Goal: Information Seeking & Learning: Learn about a topic

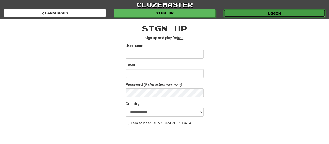
click at [291, 10] on link "Login" at bounding box center [275, 13] width 102 height 8
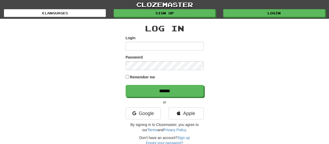
click at [176, 47] on input "Login" at bounding box center [165, 46] width 78 height 9
type input "**********"
click at [126, 85] on input "******" at bounding box center [165, 91] width 78 height 12
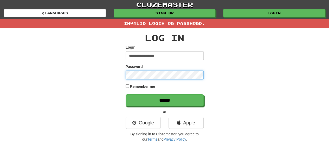
click at [126, 94] on input "******" at bounding box center [165, 100] width 78 height 12
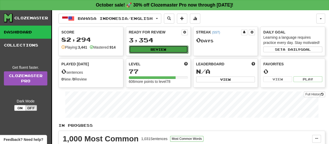
click at [170, 45] on button "Review" at bounding box center [158, 49] width 59 height 8
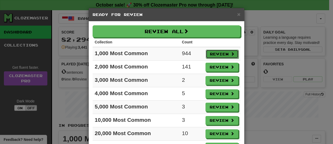
click at [214, 53] on button "Review" at bounding box center [222, 53] width 33 height 9
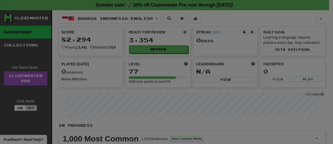
select select "**"
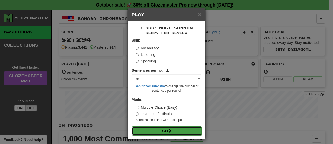
click at [166, 130] on button "Go" at bounding box center [167, 130] width 70 height 9
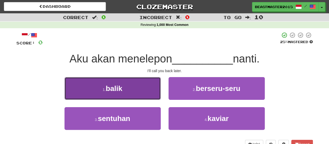
click at [115, 89] on span "balik" at bounding box center [114, 88] width 17 height 8
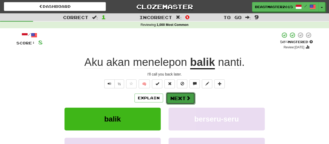
click at [181, 95] on button "Next" at bounding box center [180, 98] width 29 height 12
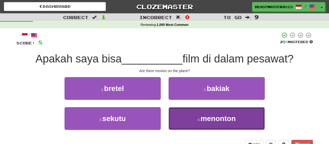
click at [209, 116] on span "menonton" at bounding box center [218, 118] width 35 height 8
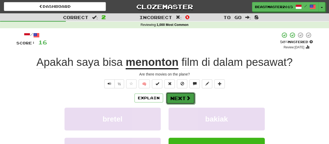
click at [179, 94] on button "Next" at bounding box center [180, 98] width 29 height 12
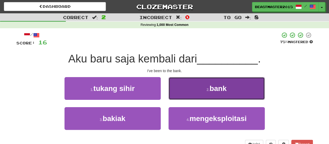
click at [188, 86] on button "2 . bank" at bounding box center [217, 88] width 96 height 23
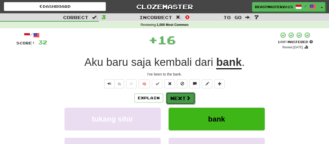
click at [183, 96] on button "Next" at bounding box center [180, 98] width 29 height 12
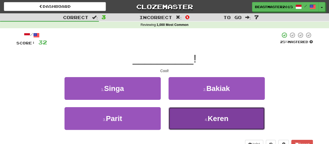
click at [224, 114] on span "Keren" at bounding box center [218, 118] width 21 height 8
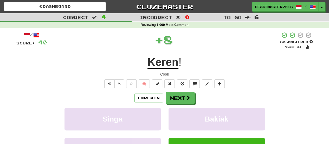
click at [184, 90] on div "/ Score: 40 + 8 50 % Mastered Review: [DATE] Keren ! Cool! ½ 🧠 Explain Next Sin…" at bounding box center [164, 113] width 297 height 163
click at [183, 96] on button "Next" at bounding box center [180, 98] width 29 height 12
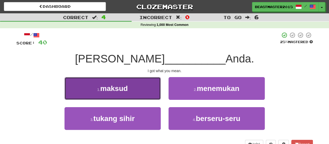
click at [135, 85] on button "1 . maksud" at bounding box center [113, 88] width 96 height 23
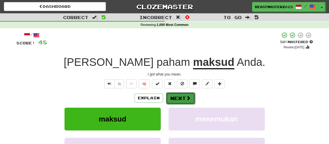
click at [183, 98] on button "Next" at bounding box center [180, 98] width 29 height 12
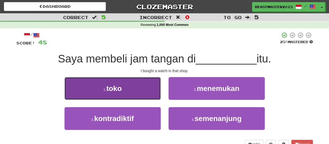
click at [138, 80] on button "1 . toko" at bounding box center [113, 88] width 96 height 23
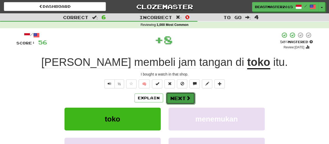
click at [181, 96] on button "Next" at bounding box center [180, 98] width 29 height 12
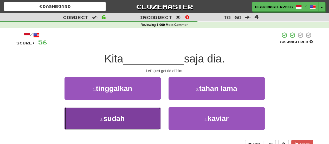
click at [127, 117] on button "3 . sudah" at bounding box center [113, 118] width 96 height 23
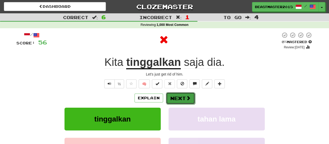
click at [178, 97] on button "Next" at bounding box center [180, 98] width 29 height 12
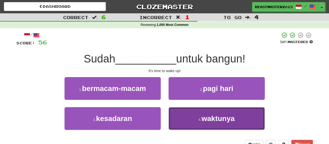
click at [215, 119] on span "waktunya" at bounding box center [218, 118] width 33 height 8
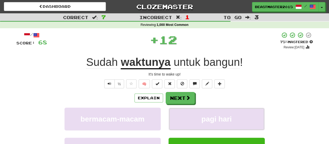
click at [215, 119] on span "pagi hari" at bounding box center [217, 119] width 30 height 8
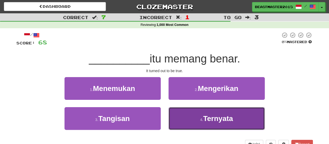
click at [215, 115] on span "Ternyata" at bounding box center [218, 118] width 30 height 8
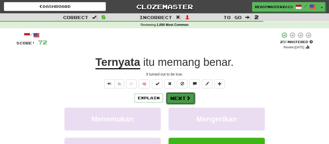
click at [179, 95] on button "Next" at bounding box center [180, 98] width 29 height 12
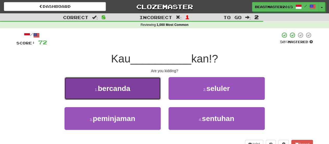
click at [124, 87] on span "bercanda" at bounding box center [114, 88] width 33 height 8
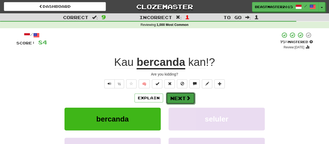
click at [183, 97] on button "Next" at bounding box center [180, 98] width 29 height 12
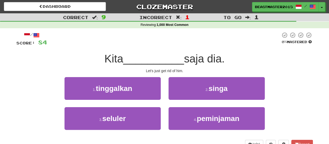
click at [187, 34] on div at bounding box center [164, 39] width 234 height 14
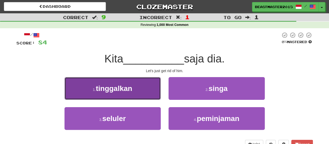
click at [131, 83] on button "1 . tinggalkan" at bounding box center [113, 88] width 96 height 23
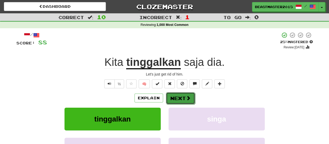
click at [180, 97] on button "Next" at bounding box center [180, 98] width 29 height 12
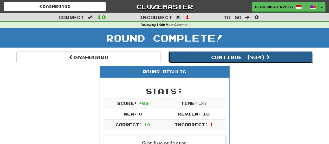
click at [233, 60] on button "Continue ( 934 )" at bounding box center [241, 57] width 145 height 12
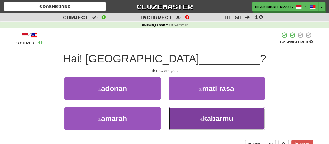
click at [222, 120] on span "kabarmu" at bounding box center [218, 118] width 30 height 8
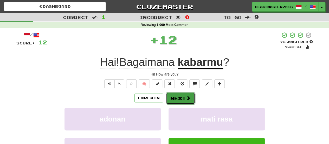
click at [186, 95] on span at bounding box center [188, 97] width 5 height 5
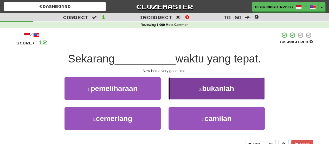
click at [201, 83] on button "2 . bukanlah" at bounding box center [217, 88] width 96 height 23
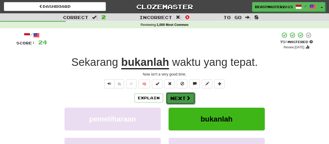
click at [180, 94] on button "Next" at bounding box center [180, 98] width 29 height 12
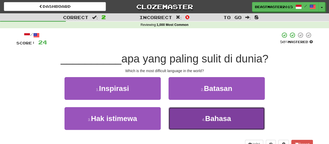
click at [206, 118] on span "Bahasa" at bounding box center [218, 118] width 26 height 8
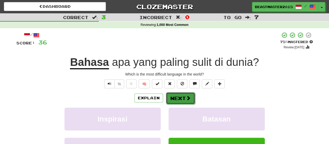
click at [186, 93] on button "Next" at bounding box center [180, 98] width 29 height 12
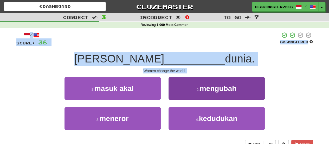
drag, startPoint x: 235, startPoint y: 28, endPoint x: 220, endPoint y: 90, distance: 64.1
click at [220, 90] on div "Correct : 3 Incorrect : 0 To go : 7 Reviewing : 1,000 Most Common / Score: 36 5…" at bounding box center [164, 84] width 329 height 142
click at [220, 90] on span "mengubah" at bounding box center [218, 88] width 37 height 8
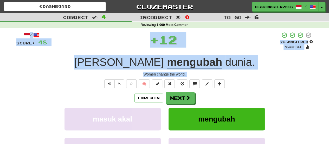
click at [257, 75] on div "Women change the world." at bounding box center [164, 73] width 297 height 5
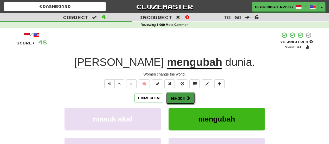
click at [187, 99] on span at bounding box center [188, 97] width 5 height 5
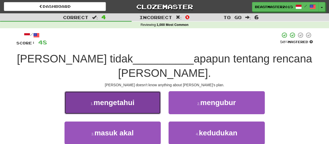
click at [115, 91] on button "1 . mengetahui" at bounding box center [113, 102] width 96 height 23
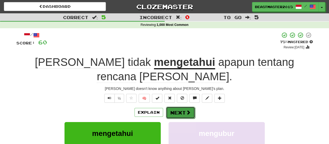
click at [183, 106] on button "Next" at bounding box center [180, 112] width 29 height 12
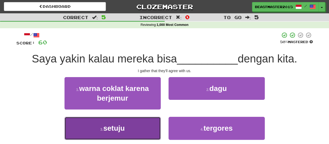
click at [114, 130] on span "setuju" at bounding box center [113, 128] width 21 height 8
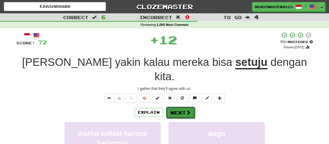
click at [182, 106] on button "Next" at bounding box center [180, 112] width 29 height 12
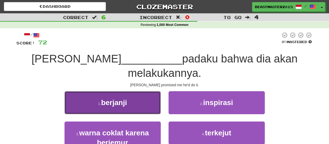
click at [126, 98] on span "berjanji" at bounding box center [114, 102] width 26 height 8
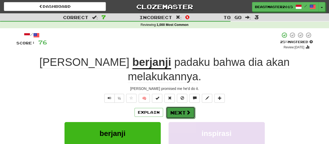
click at [177, 106] on button "Next" at bounding box center [180, 112] width 29 height 12
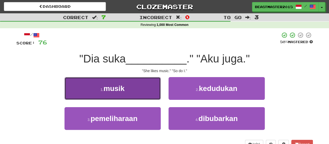
click at [128, 83] on button "1 . musik" at bounding box center [113, 88] width 96 height 23
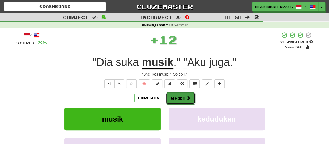
click at [176, 95] on button "Next" at bounding box center [180, 98] width 29 height 12
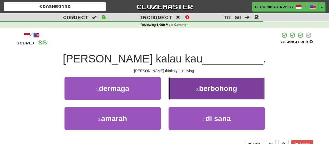
click at [220, 89] on span "berbohong" at bounding box center [218, 88] width 38 height 8
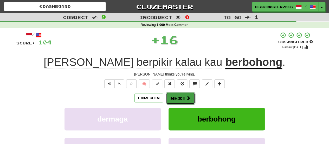
click at [183, 97] on button "Next" at bounding box center [180, 98] width 29 height 12
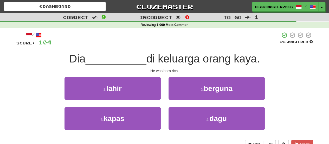
click at [186, 35] on div at bounding box center [166, 39] width 229 height 14
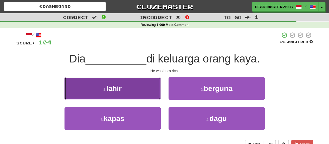
click at [143, 85] on button "1 . lahir" at bounding box center [113, 88] width 96 height 23
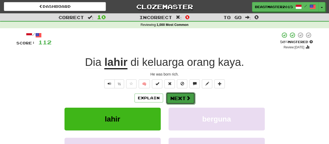
click at [189, 95] on span at bounding box center [188, 97] width 5 height 5
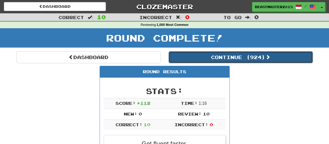
click at [250, 58] on button "Continue ( 924 )" at bounding box center [241, 57] width 145 height 12
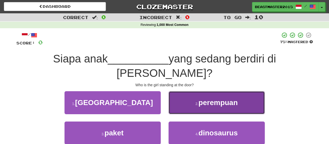
click at [223, 98] on span "perempuan" at bounding box center [218, 102] width 39 height 8
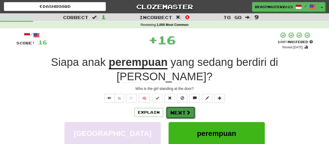
click at [186, 110] on span at bounding box center [188, 112] width 5 height 5
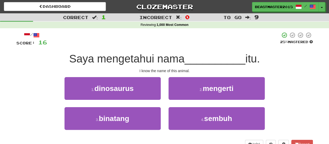
click at [203, 45] on div at bounding box center [163, 39] width 233 height 14
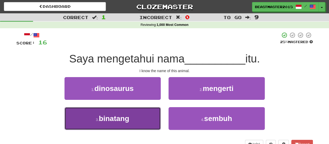
click at [139, 115] on button "3 . binatang" at bounding box center [113, 118] width 96 height 23
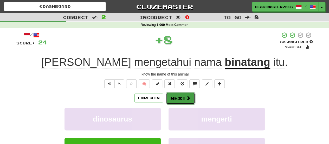
click at [181, 98] on button "Next" at bounding box center [180, 98] width 29 height 12
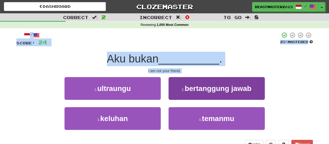
drag, startPoint x: 190, startPoint y: 28, endPoint x: 205, endPoint y: 94, distance: 68.0
click at [205, 94] on div "Correct : 2 Incorrect : 0 To go : 8 Reviewing : 1,000 Most Common / Score: 24 2…" at bounding box center [164, 84] width 329 height 142
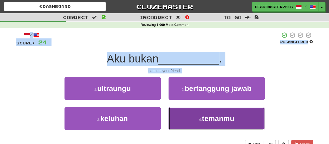
click at [219, 119] on span "temanmu" at bounding box center [218, 118] width 32 height 8
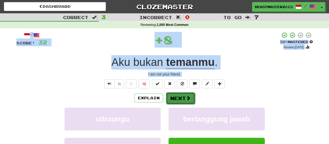
click at [186, 98] on span at bounding box center [188, 97] width 5 height 5
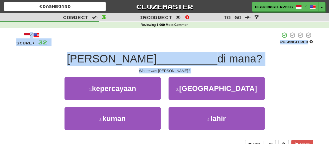
click at [267, 45] on div at bounding box center [163, 39] width 233 height 14
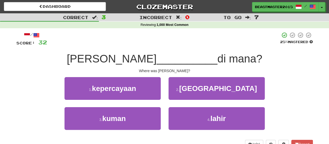
click at [267, 45] on div at bounding box center [163, 39] width 233 height 14
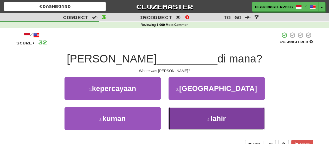
click at [219, 122] on button "4 . lahir" at bounding box center [217, 118] width 96 height 23
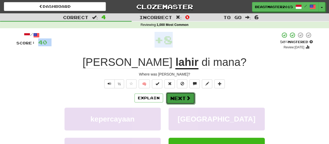
click at [180, 96] on button "Next" at bounding box center [180, 98] width 29 height 12
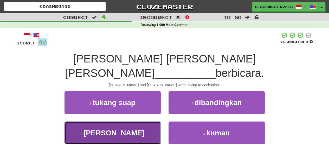
click at [124, 128] on span "[PERSON_NAME]" at bounding box center [114, 132] width 61 height 8
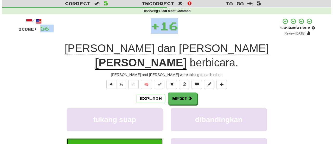
scroll to position [14, 0]
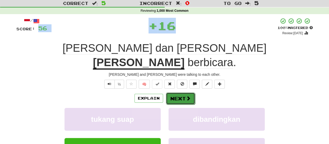
click at [185, 92] on button "Next" at bounding box center [180, 98] width 29 height 12
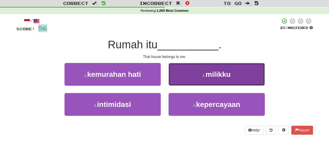
click at [210, 77] on span "milikku" at bounding box center [218, 74] width 25 height 8
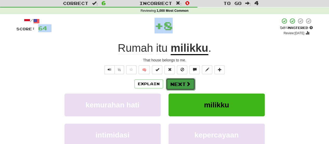
click at [188, 84] on span at bounding box center [188, 83] width 5 height 5
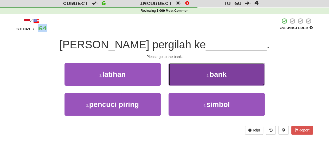
click at [202, 76] on button "2 . bank" at bounding box center [217, 74] width 96 height 23
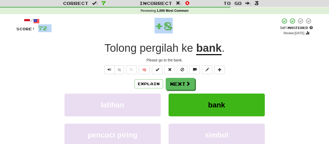
click at [202, 76] on div "/ Score: 72 + 8 50 % Mastered Review: [DATE] Tolong pergilah ke bank . Please g…" at bounding box center [164, 99] width 297 height 163
click at [187, 83] on span at bounding box center [188, 83] width 5 height 5
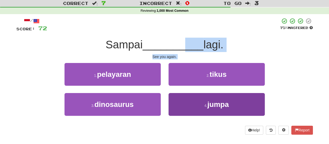
drag, startPoint x: 186, startPoint y: 46, endPoint x: 205, endPoint y: 105, distance: 61.6
click at [205, 105] on div "/ Score: 72 75 % Mastered Sampai __________ lagi. See you again. 1 . pelayaran …" at bounding box center [164, 76] width 297 height 116
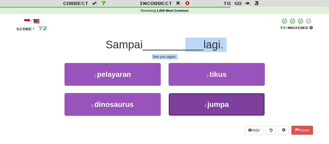
click at [205, 105] on small "4 ." at bounding box center [205, 105] width 3 height 4
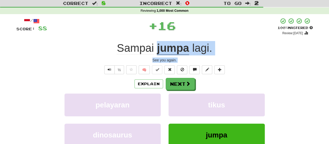
click at [240, 38] on div "/ Score: 88 + 16 100 % Mastered Review: [DATE] Sampai jumpa lagi . See you agai…" at bounding box center [164, 99] width 297 height 163
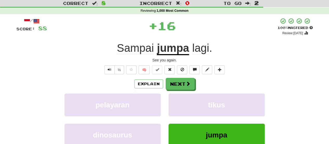
click at [240, 38] on div "/ Score: 88 + 16 100 % Mastered Review: [DATE] Sampai jumpa lagi . See you agai…" at bounding box center [164, 99] width 297 height 163
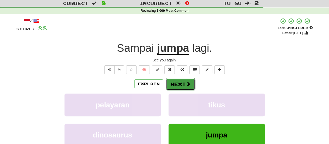
click at [178, 83] on button "Next" at bounding box center [180, 84] width 29 height 12
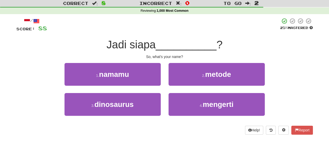
click at [190, 32] on div "/ Score: 88 25 % Mastered Jadi siapa __________ ? So, what's your name? 1 . nam…" at bounding box center [164, 76] width 297 height 116
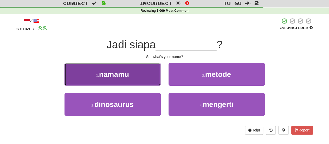
click at [130, 68] on button "1 . namamu" at bounding box center [113, 74] width 96 height 23
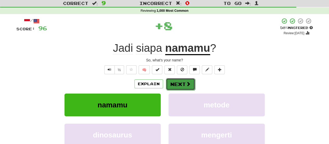
click at [181, 81] on button "Next" at bounding box center [180, 84] width 29 height 12
